Goal: Contribute content: Add original content to the website for others to see

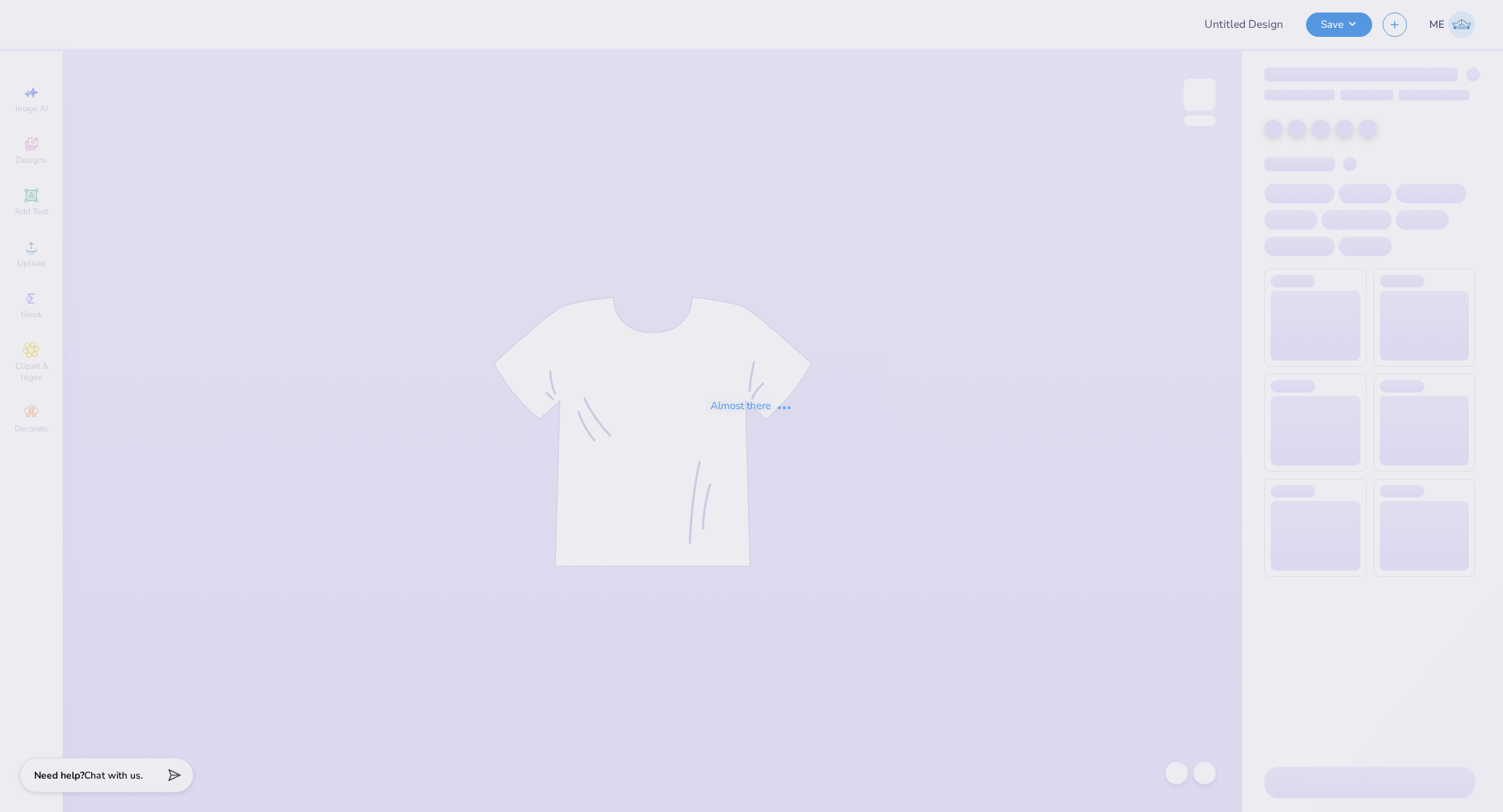
type input "Kappa Sigma GS Wet N' Wild 25'"
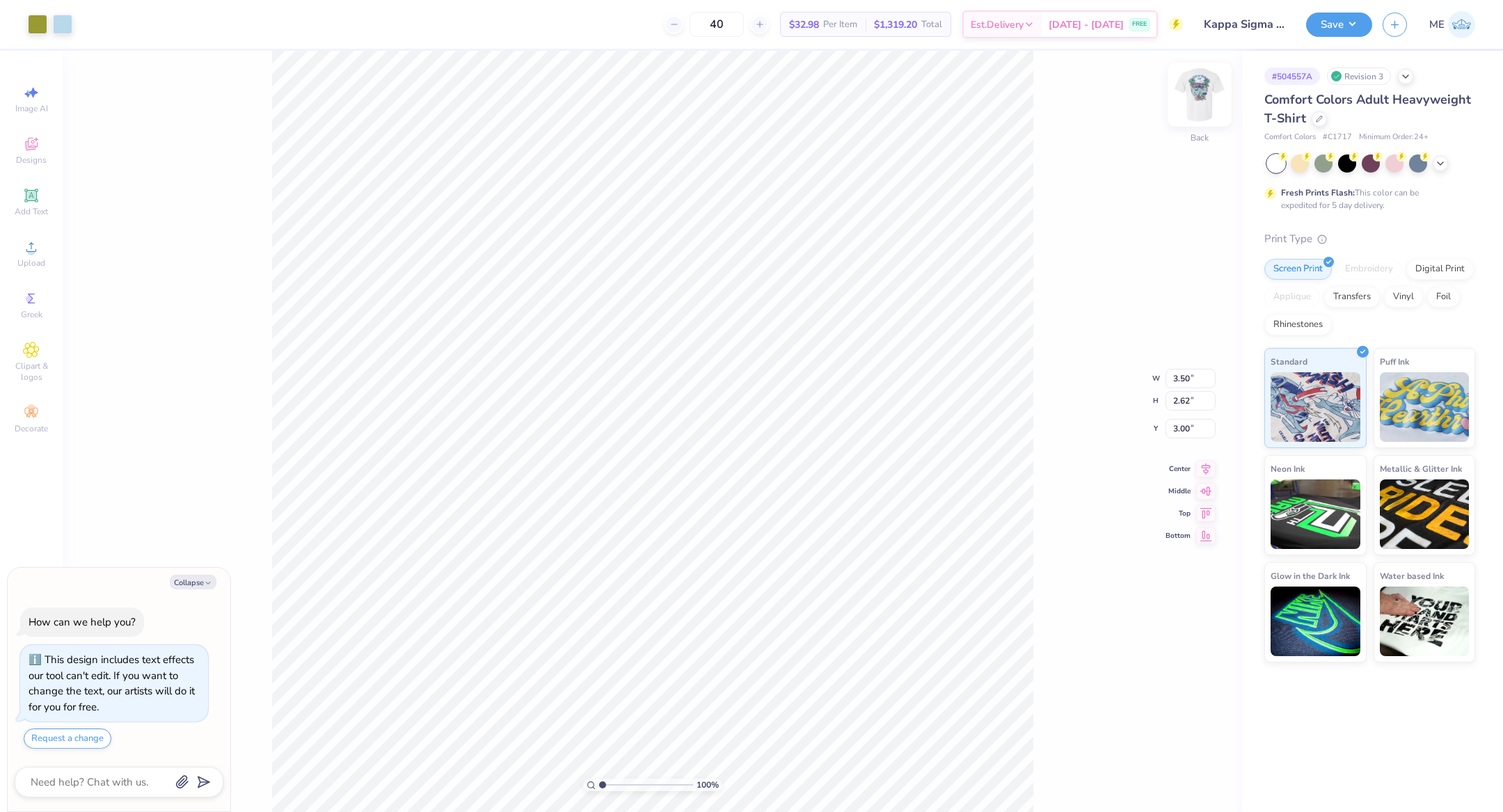
click at [1200, 99] on img at bounding box center [1200, 95] width 56 height 56
click at [35, 264] on span "Upload" at bounding box center [31, 262] width 28 height 11
click at [25, 250] on icon at bounding box center [31, 247] width 17 height 17
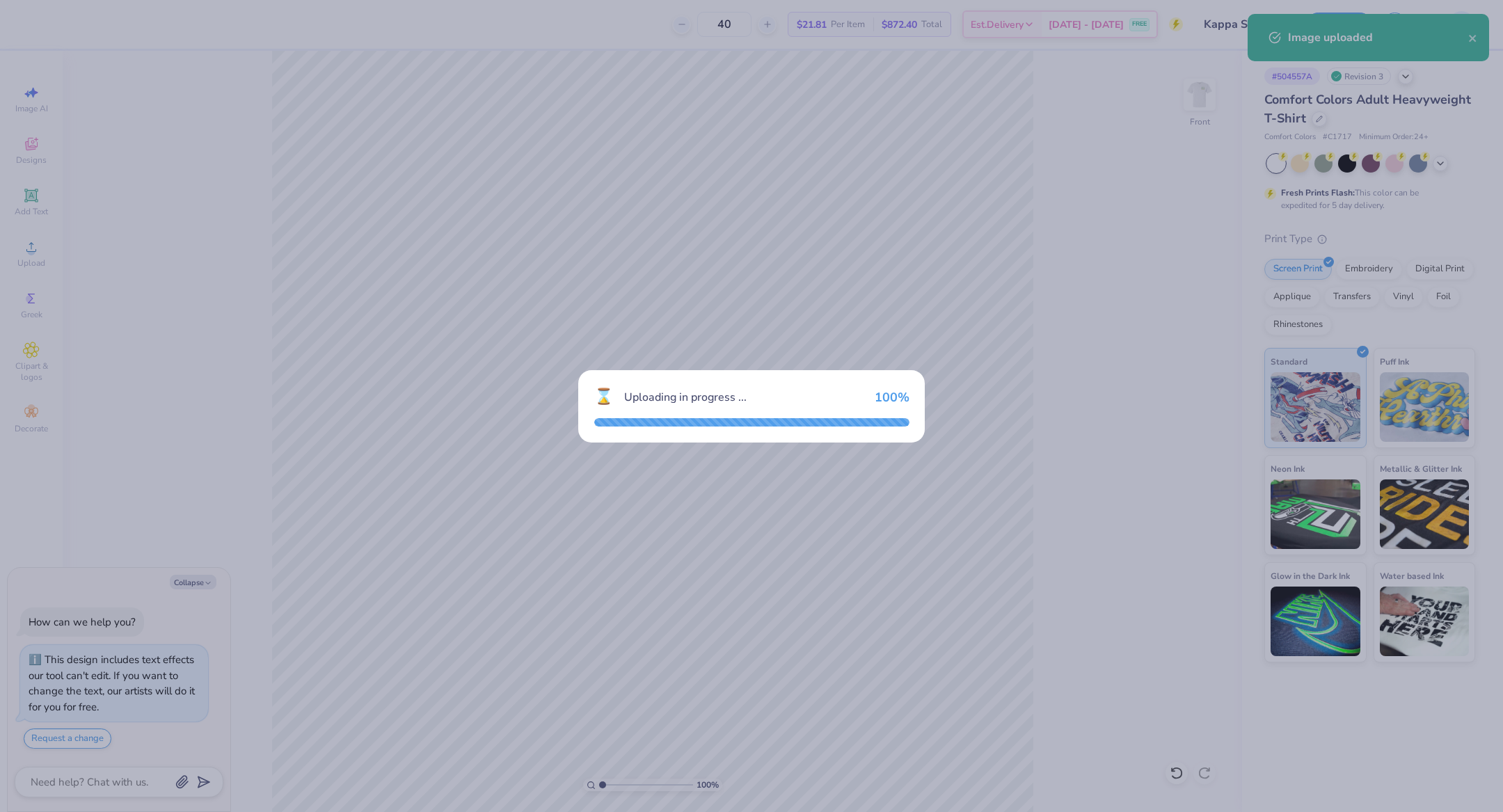
type textarea "x"
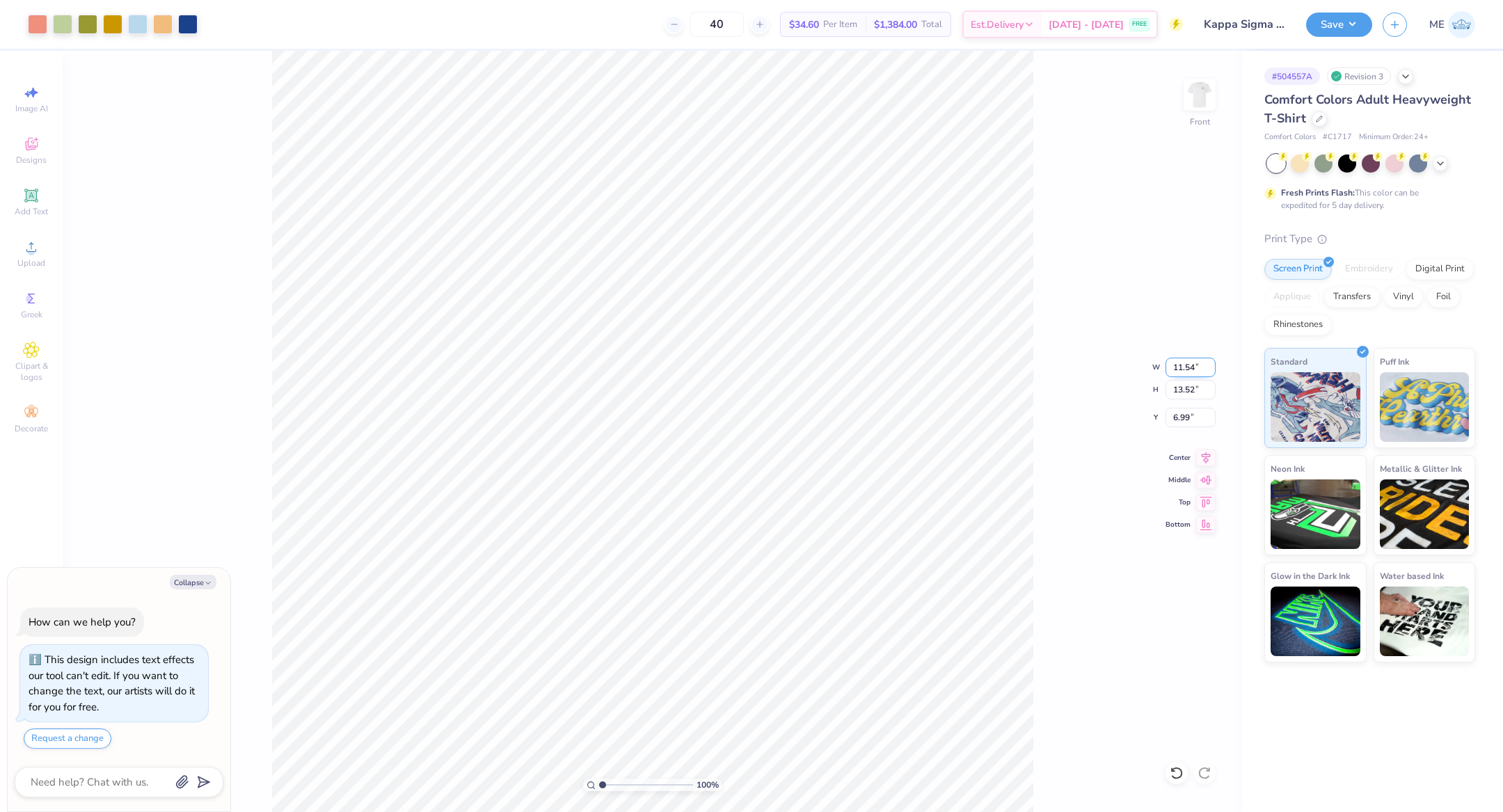
click at [1196, 370] on input "11.54" at bounding box center [1190, 367] width 50 height 19
click at [1176, 393] on input "13.52" at bounding box center [1190, 389] width 50 height 19
type input "15"
type textarea "x"
type input "12.80"
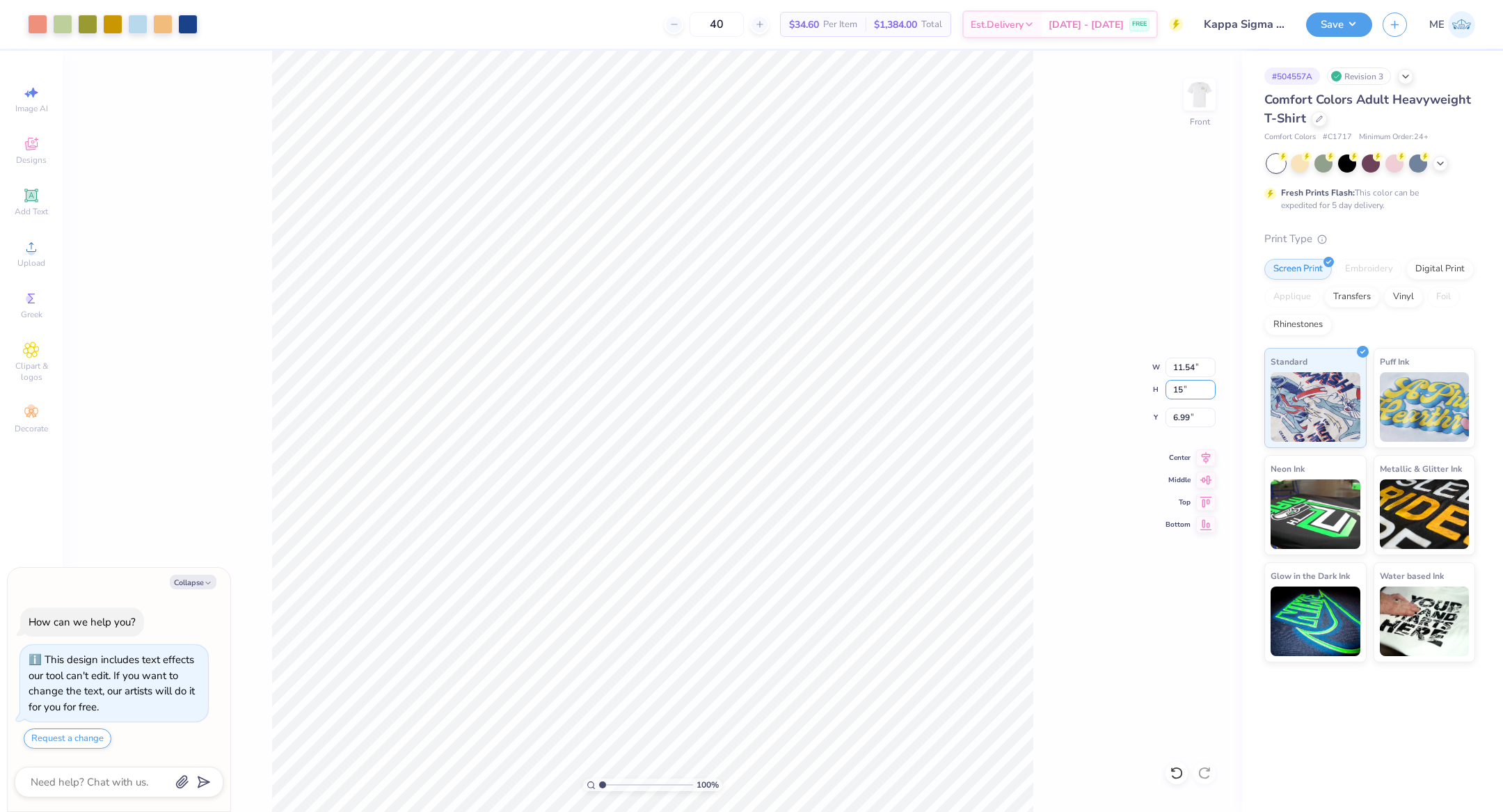
type input "15.00"
type input "6.25"
click at [1180, 370] on input "12.80" at bounding box center [1190, 367] width 50 height 19
type input "12.5"
type textarea "x"
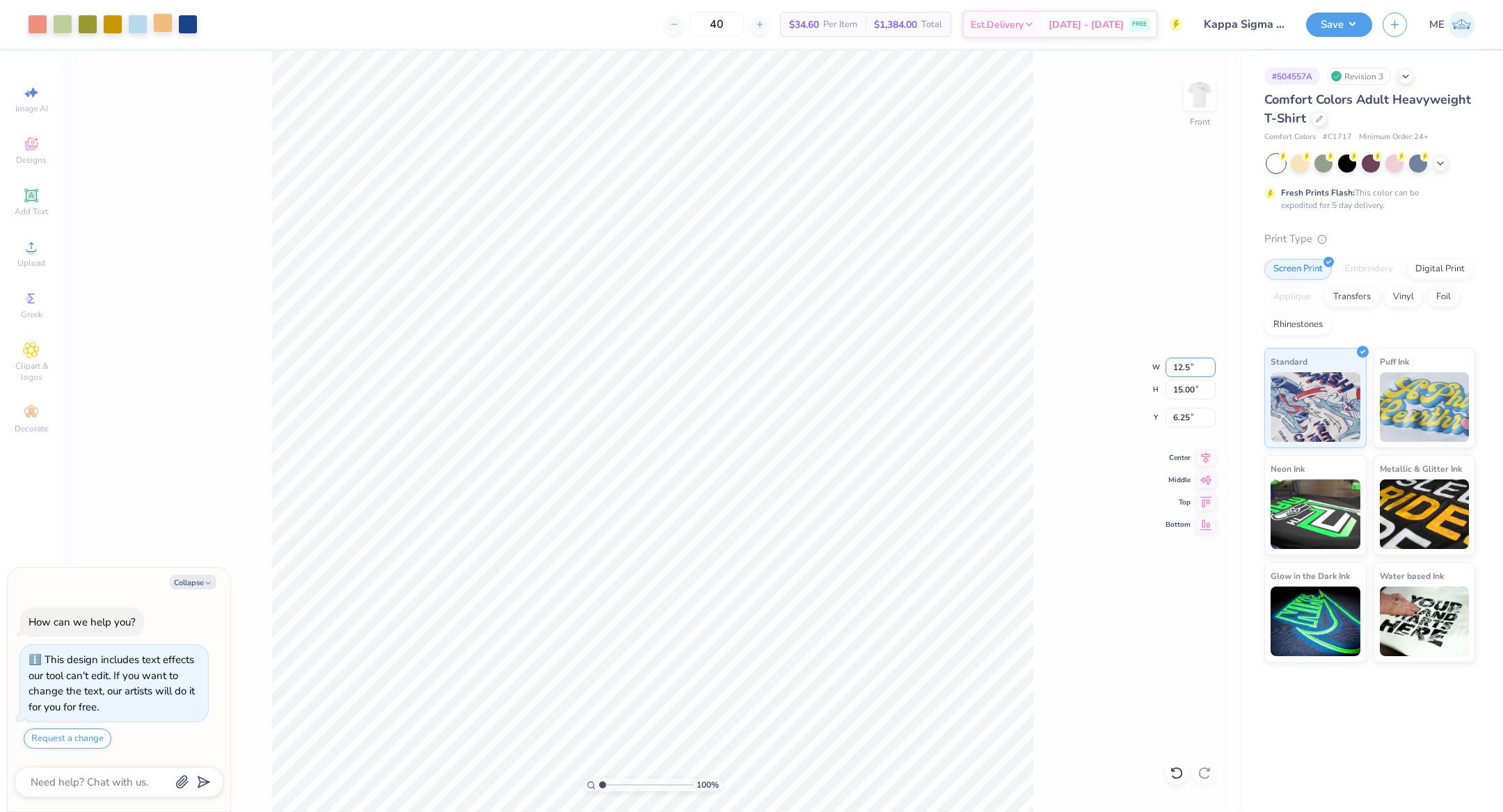
type input "12.50"
type input "14.65"
click at [1187, 414] on input "6.43" at bounding box center [1190, 417] width 50 height 19
type input "3"
type textarea "x"
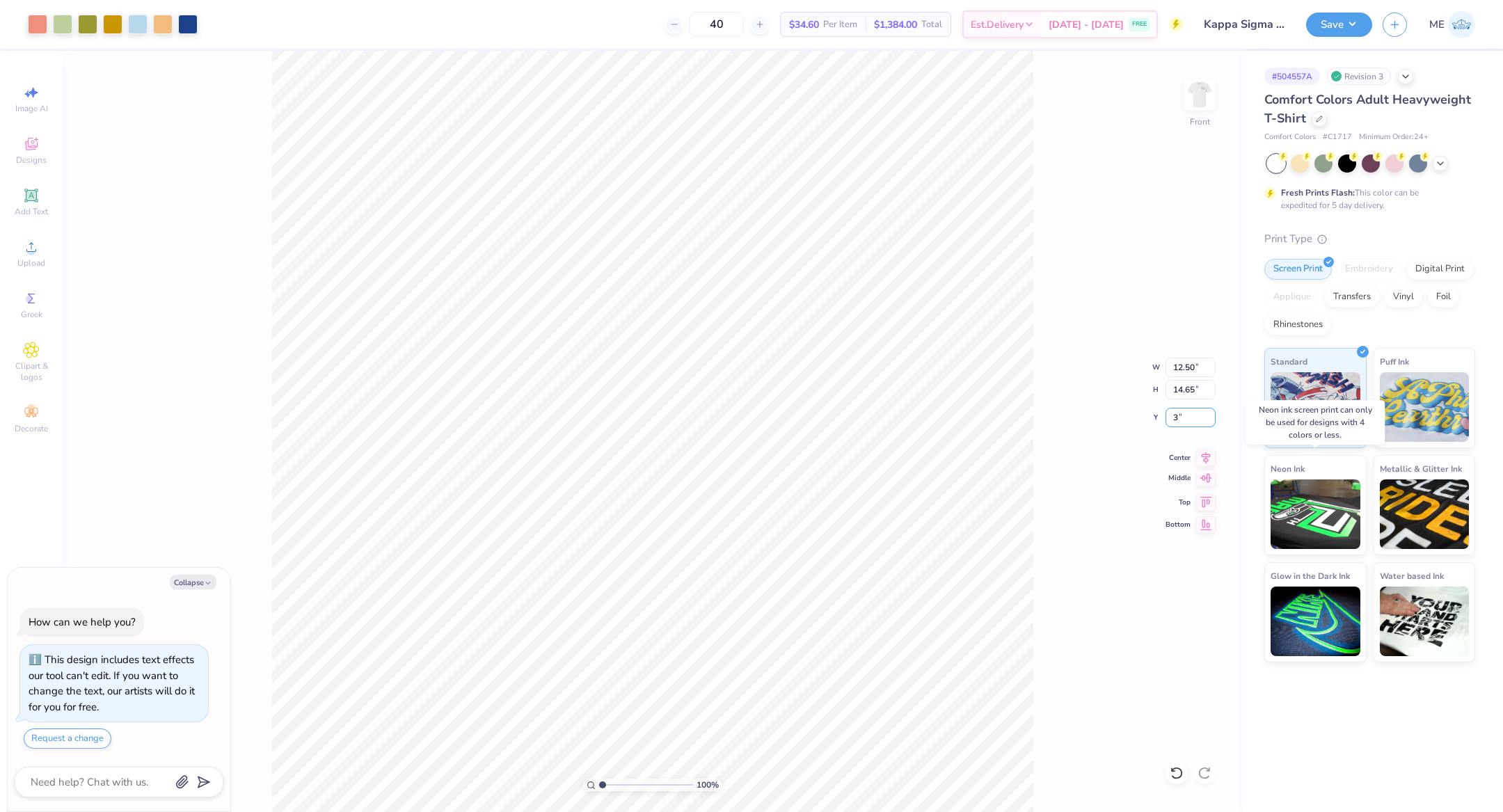
type input "3.00"
click at [1207, 451] on icon at bounding box center [1205, 456] width 19 height 17
click at [1334, 26] on button "Save" at bounding box center [1339, 22] width 66 height 25
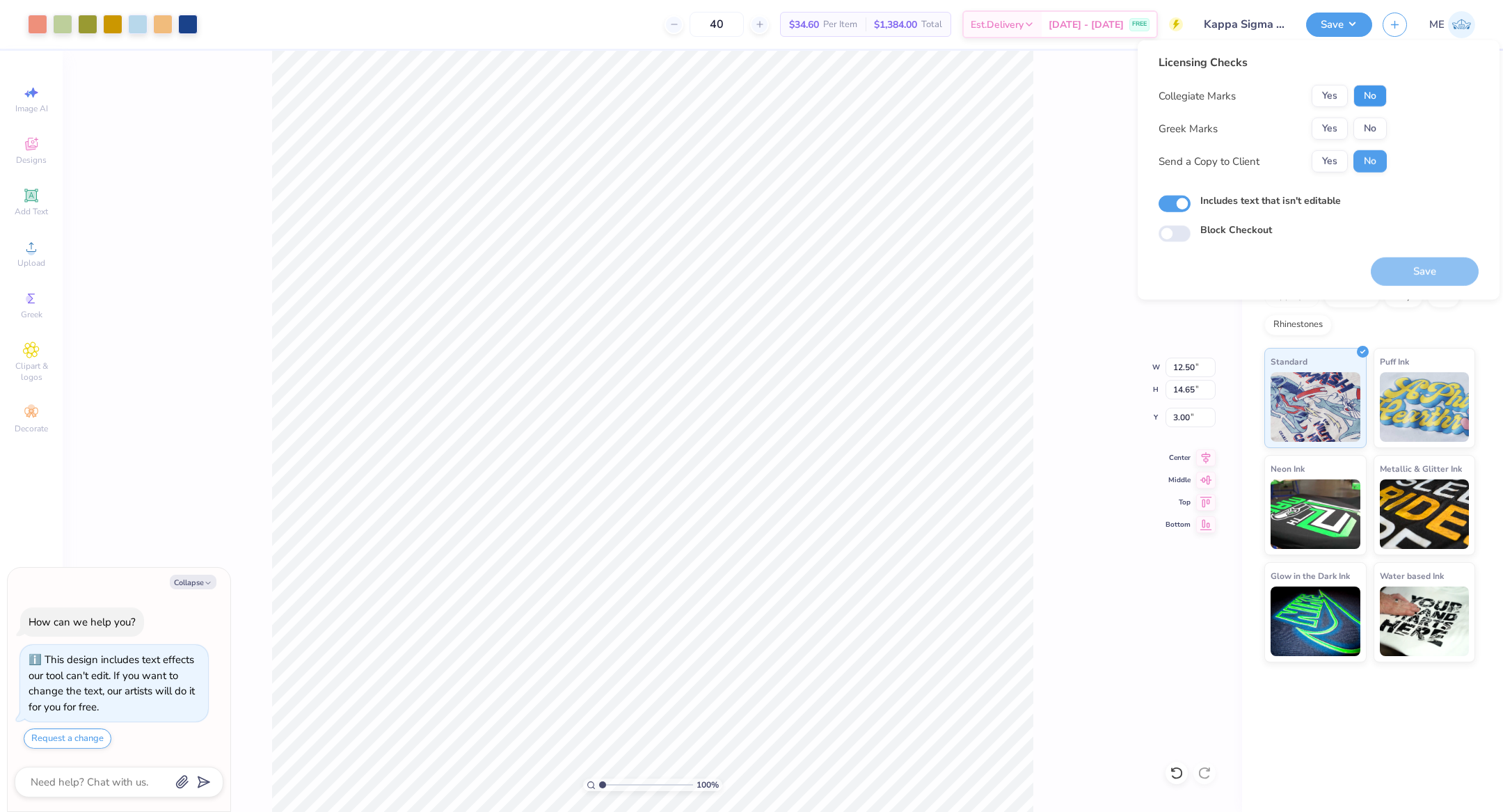
click at [1368, 99] on button "No" at bounding box center [1369, 96] width 33 height 22
click at [1329, 127] on button "Yes" at bounding box center [1329, 129] width 36 height 22
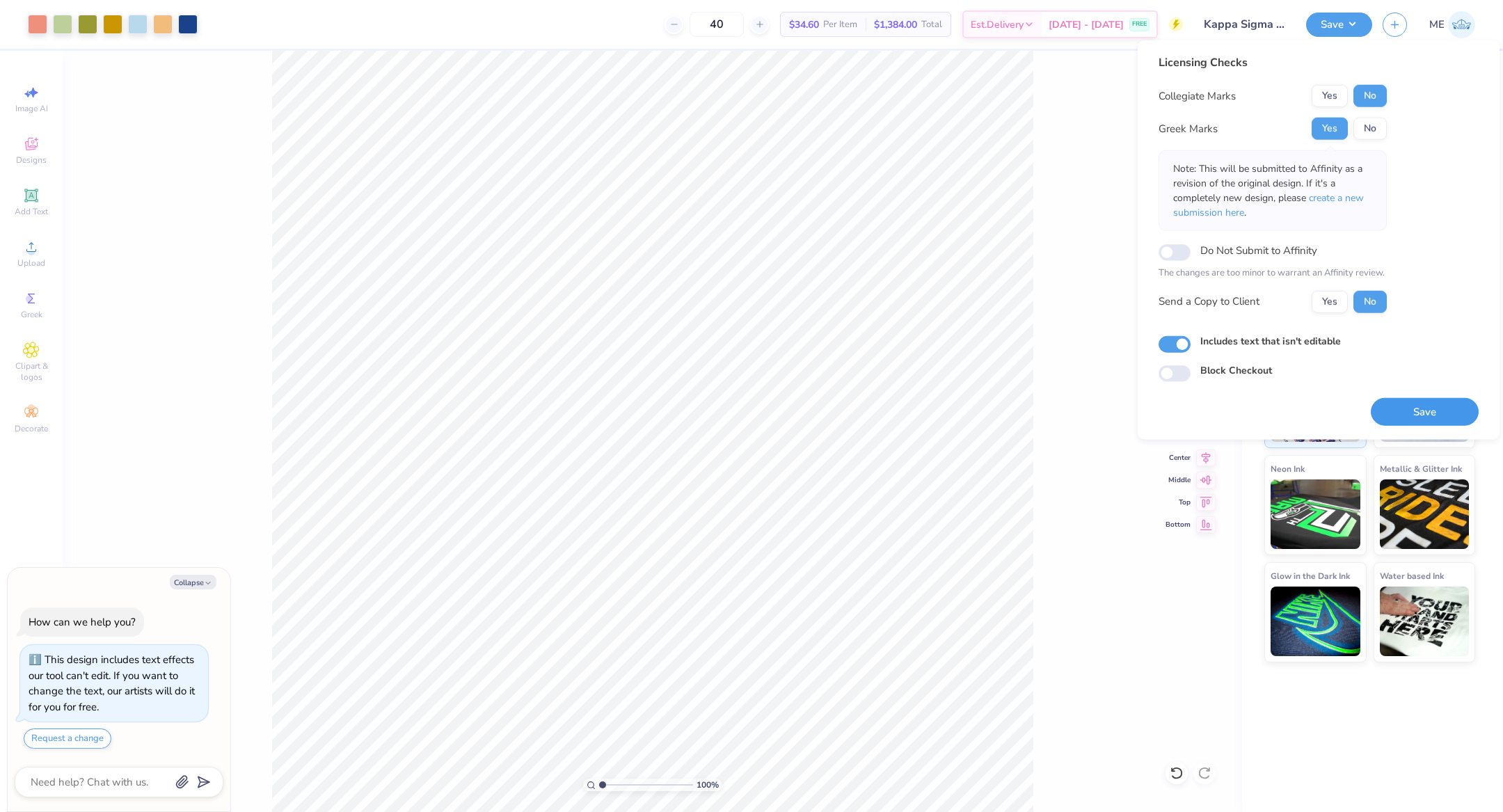
click at [1399, 406] on button "Save" at bounding box center [1424, 412] width 108 height 29
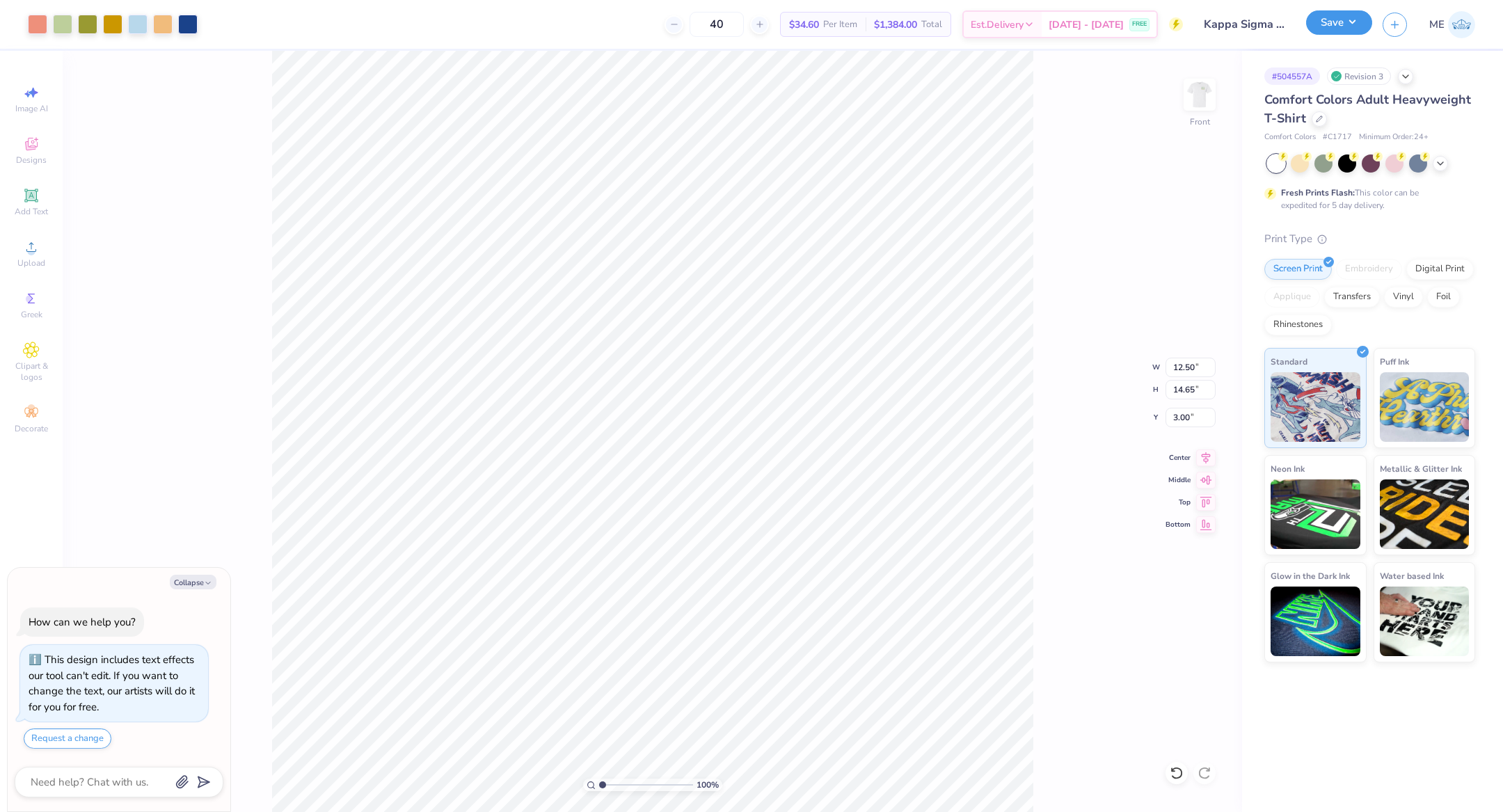
click at [1312, 25] on button "Save" at bounding box center [1339, 22] width 66 height 25
type textarea "x"
